Goal: Task Accomplishment & Management: Manage account settings

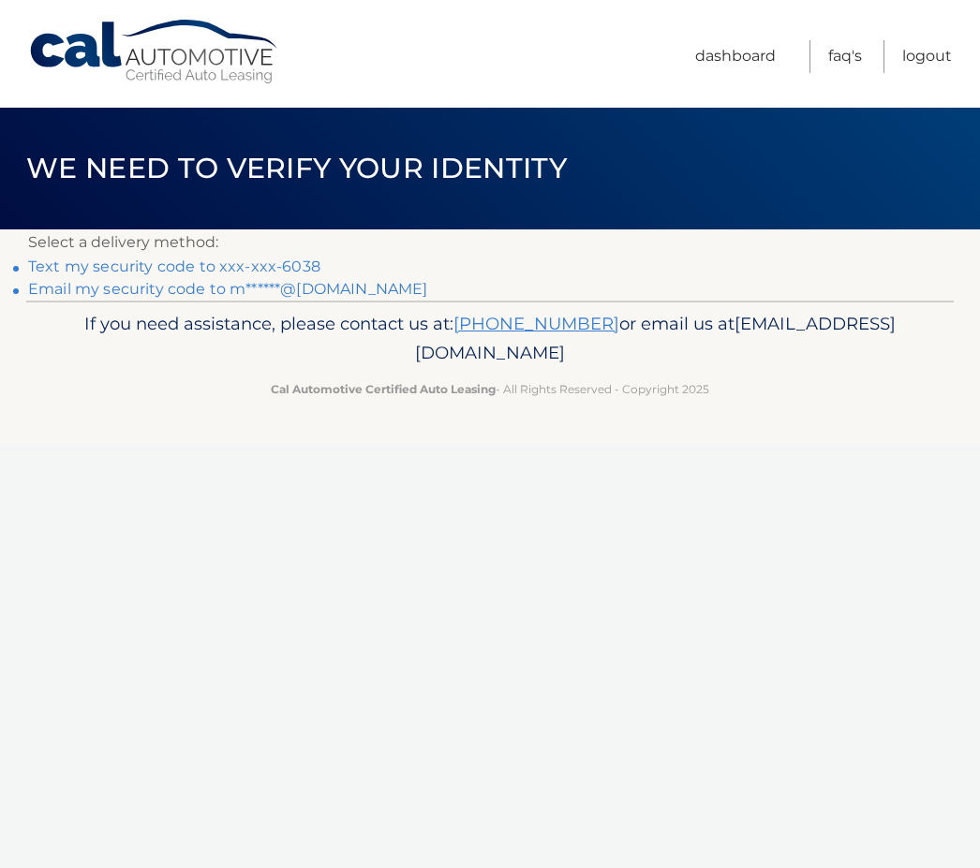
click at [245, 275] on link "Text my security code to xxx-xxx-6038" at bounding box center [174, 267] width 292 height 18
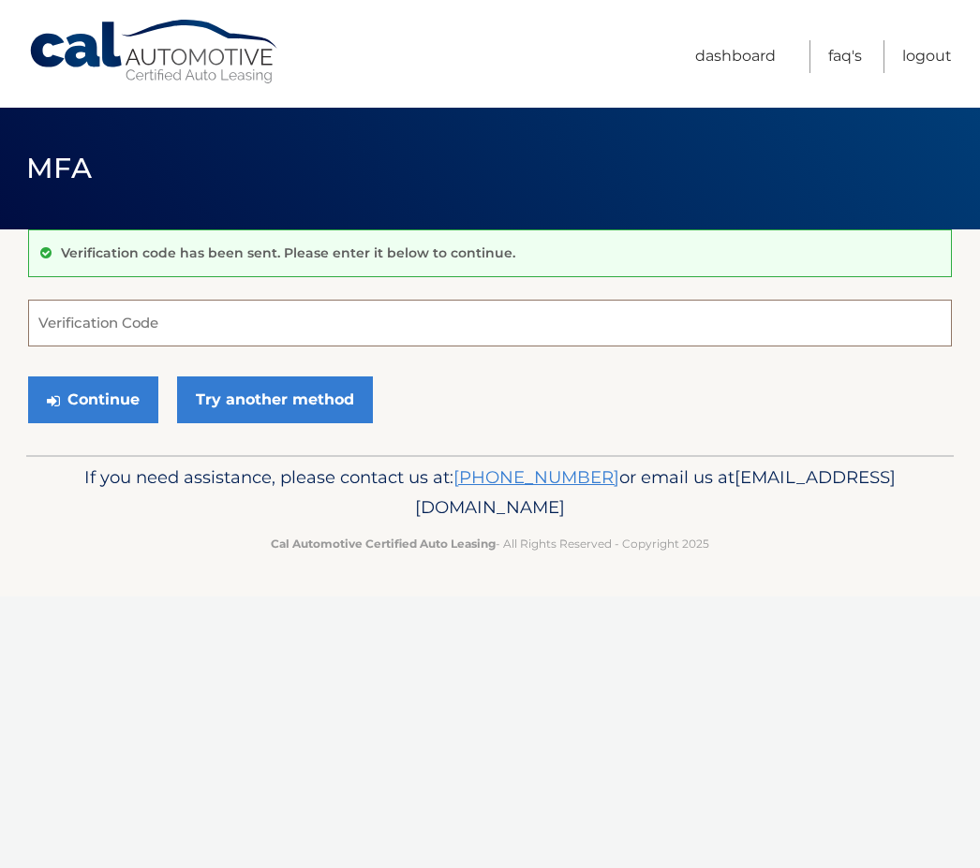
click at [81, 326] on input "Verification Code" at bounding box center [490, 323] width 924 height 47
click at [208, 335] on input "Verification Code" at bounding box center [490, 323] width 924 height 47
type input "083915"
click at [126, 405] on button "Continue" at bounding box center [93, 400] width 130 height 47
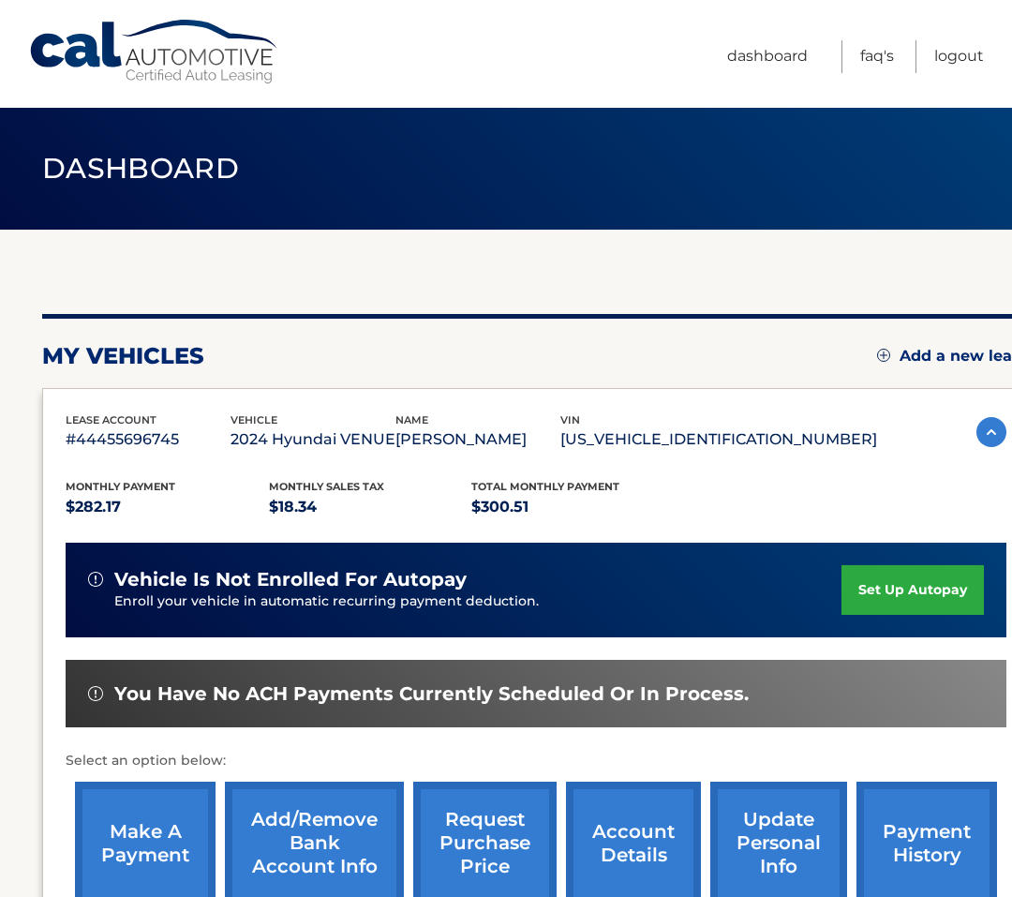
click at [132, 817] on link "make a payment" at bounding box center [145, 842] width 141 height 123
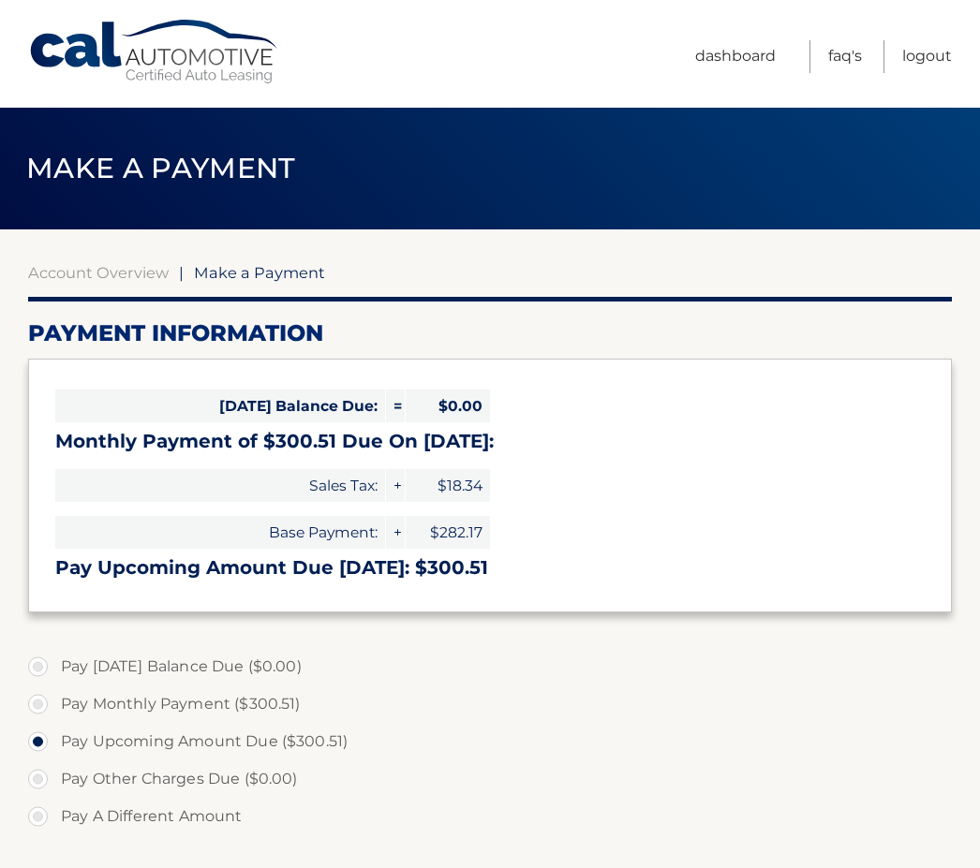
select select "MDNiMzJhYjctNTk4MC00MzA3LTk5YjktZWFkNTFkY2U3YjRi"
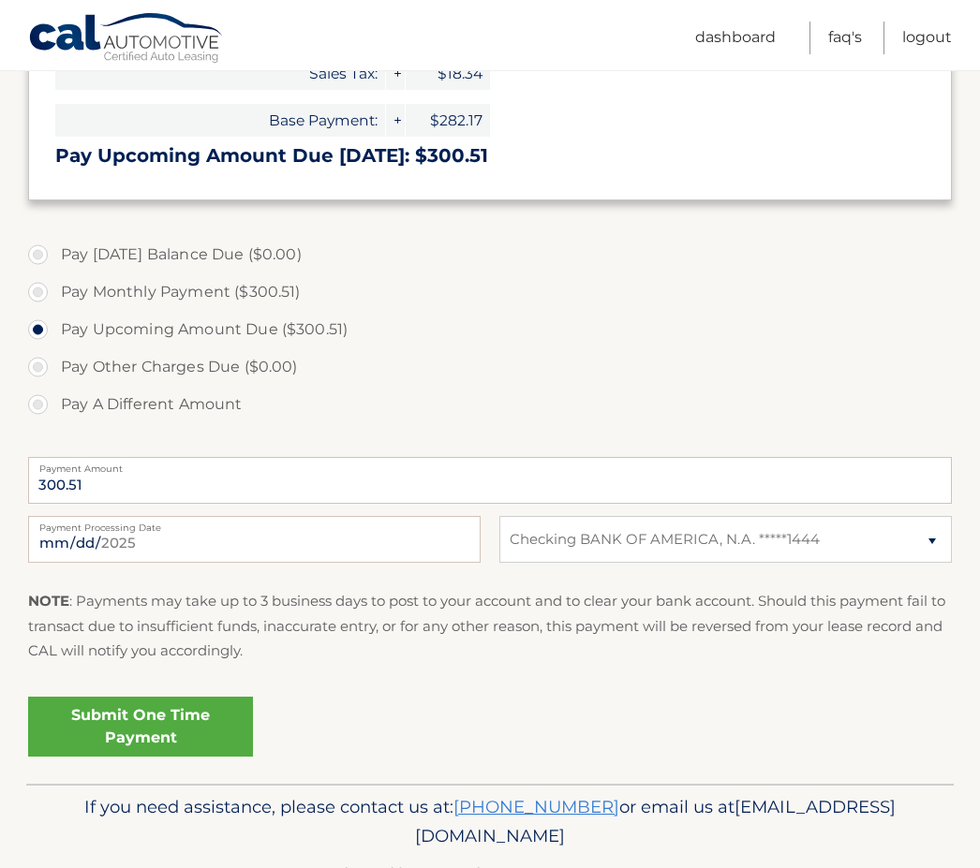
scroll to position [415, 0]
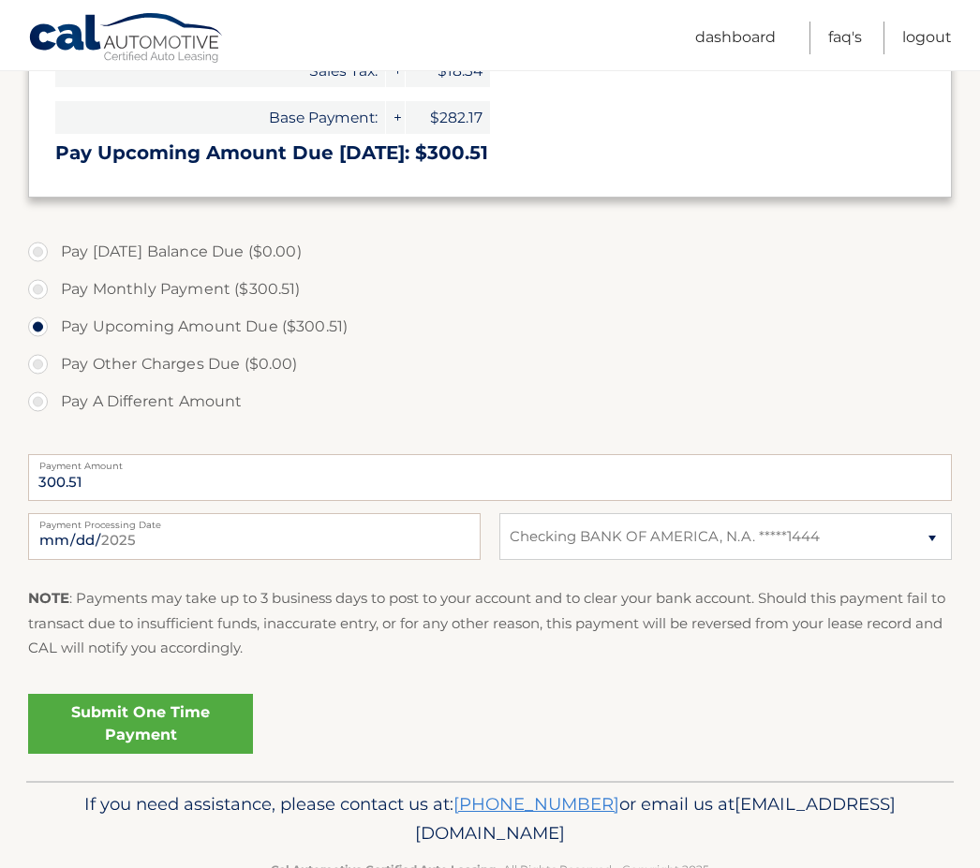
click at [190, 735] on link "Submit One Time Payment" at bounding box center [140, 724] width 225 height 60
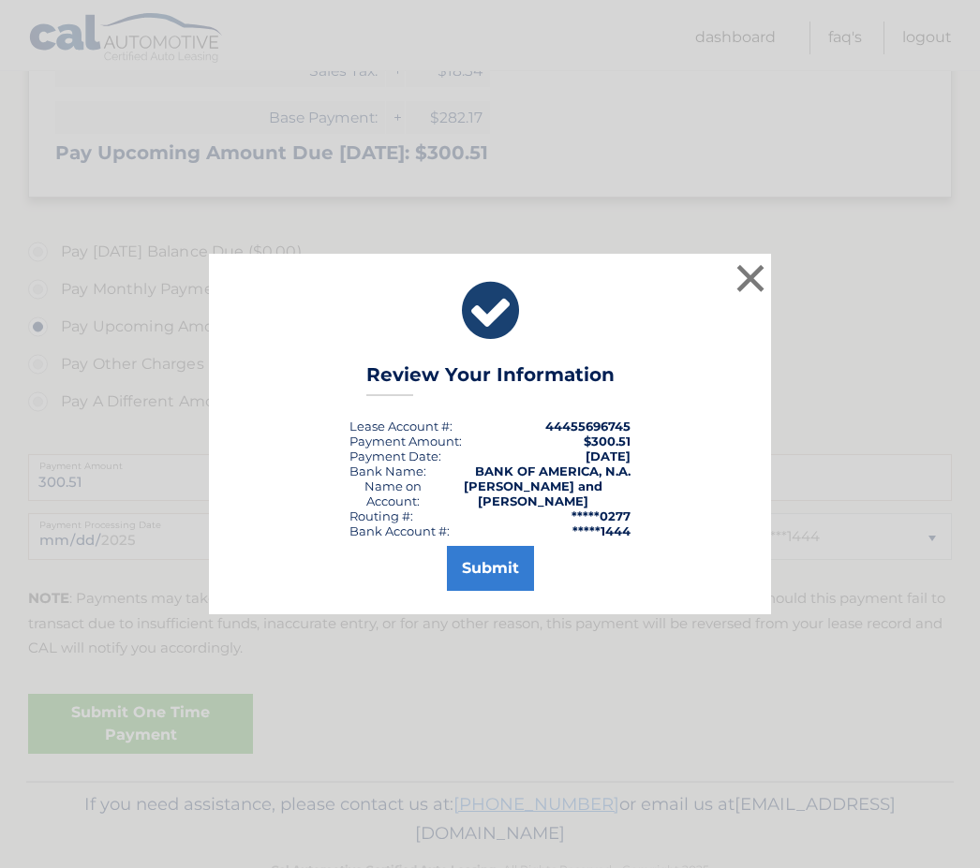
click at [480, 582] on button "Submit" at bounding box center [490, 568] width 87 height 45
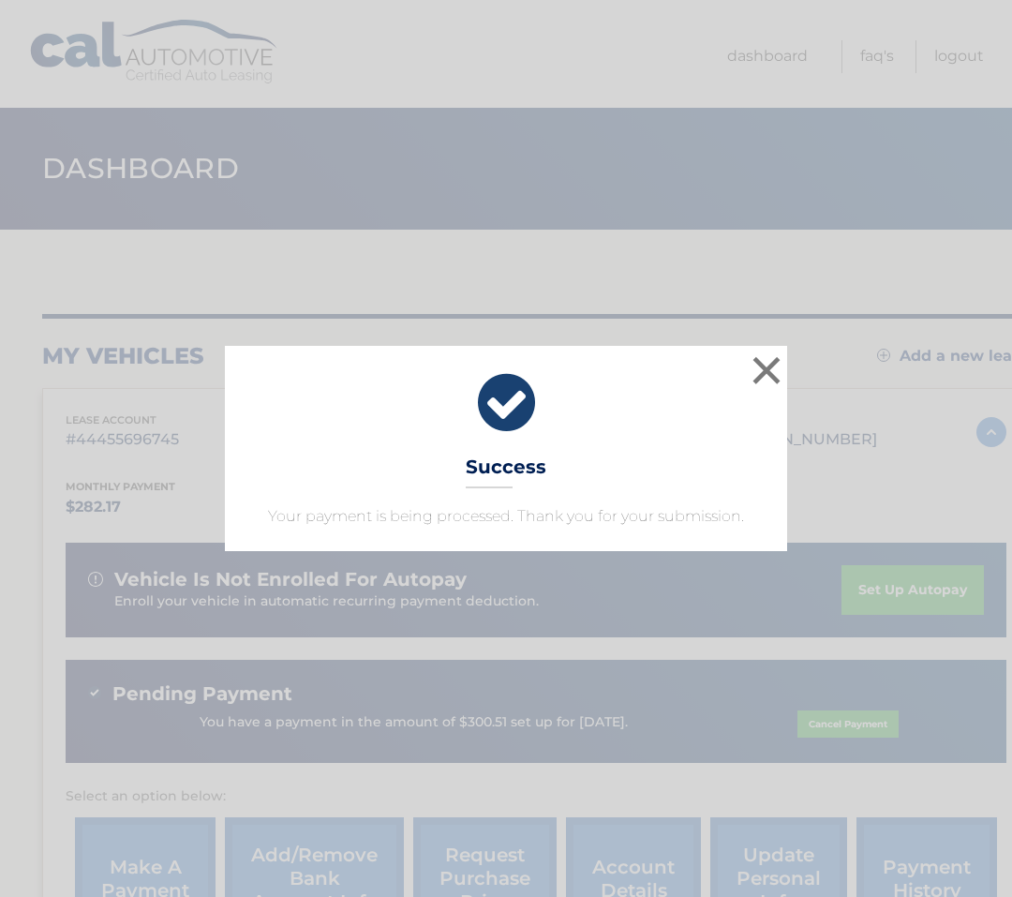
click at [756, 364] on button "×" at bounding box center [766, 369] width 37 height 37
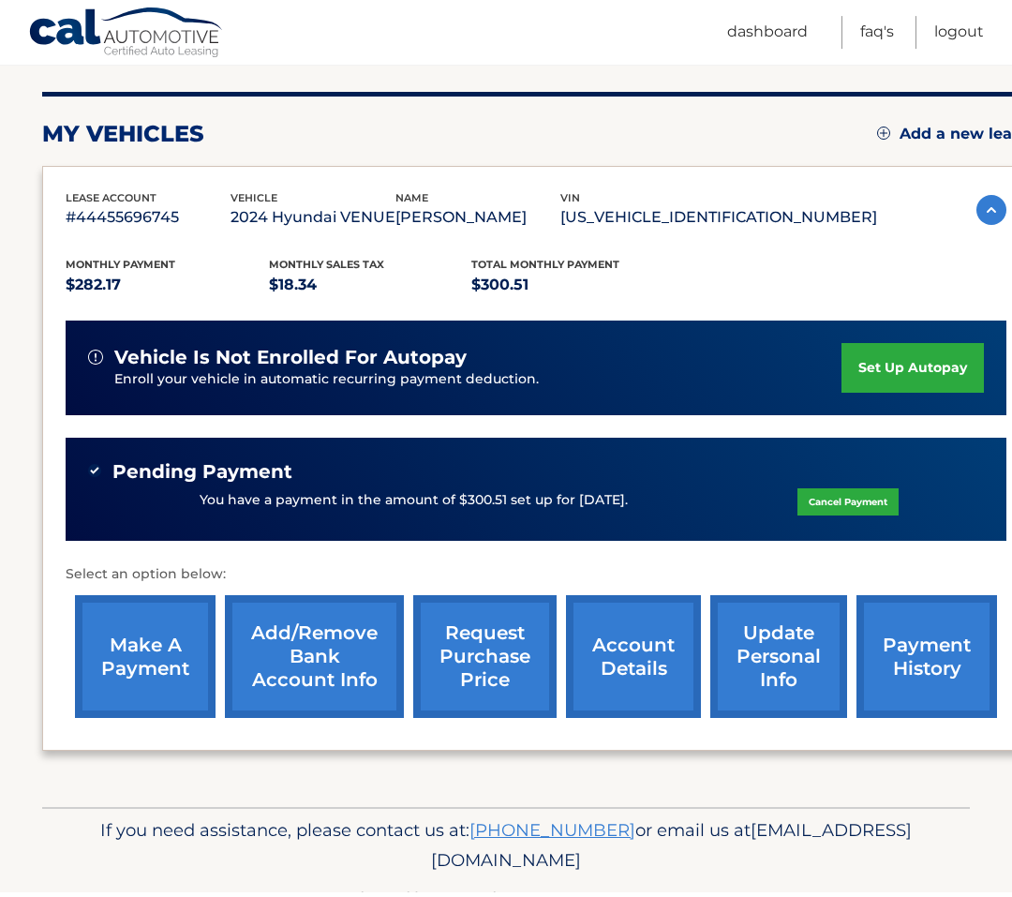
scroll to position [216, 0]
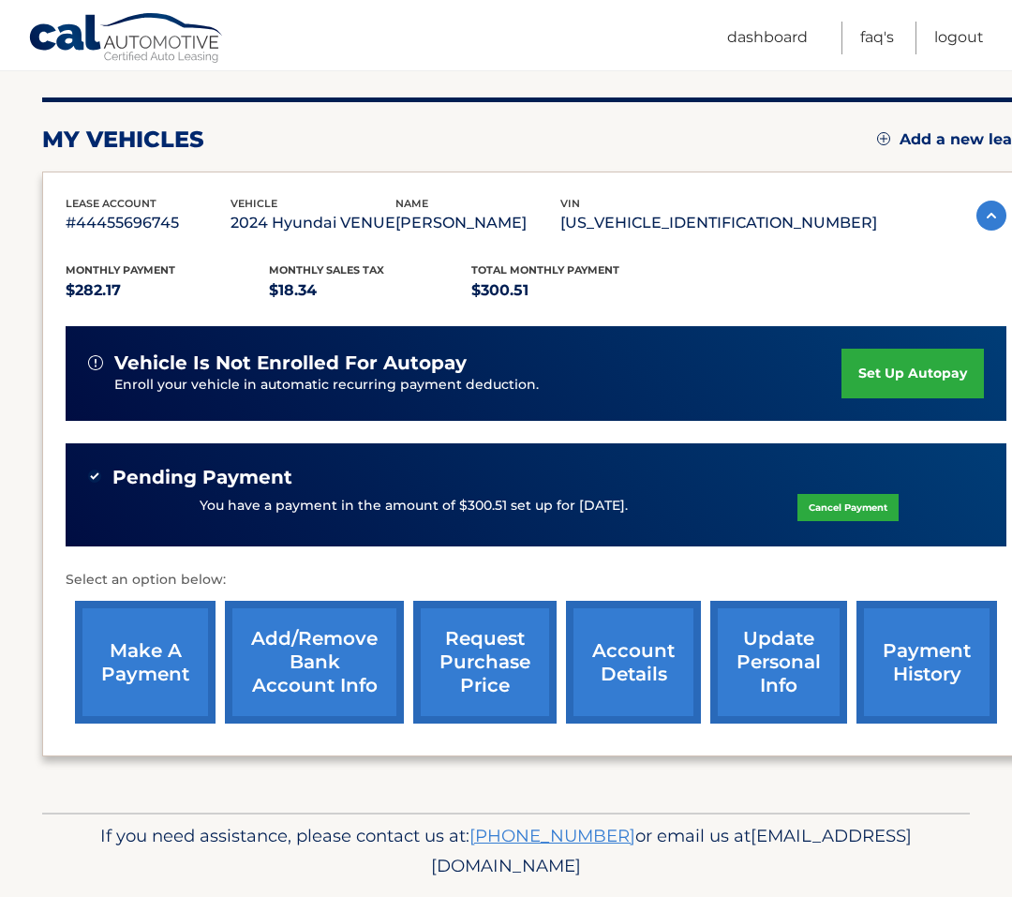
click at [959, 35] on link "Logout" at bounding box center [959, 38] width 50 height 33
